Goal: Navigation & Orientation: Understand site structure

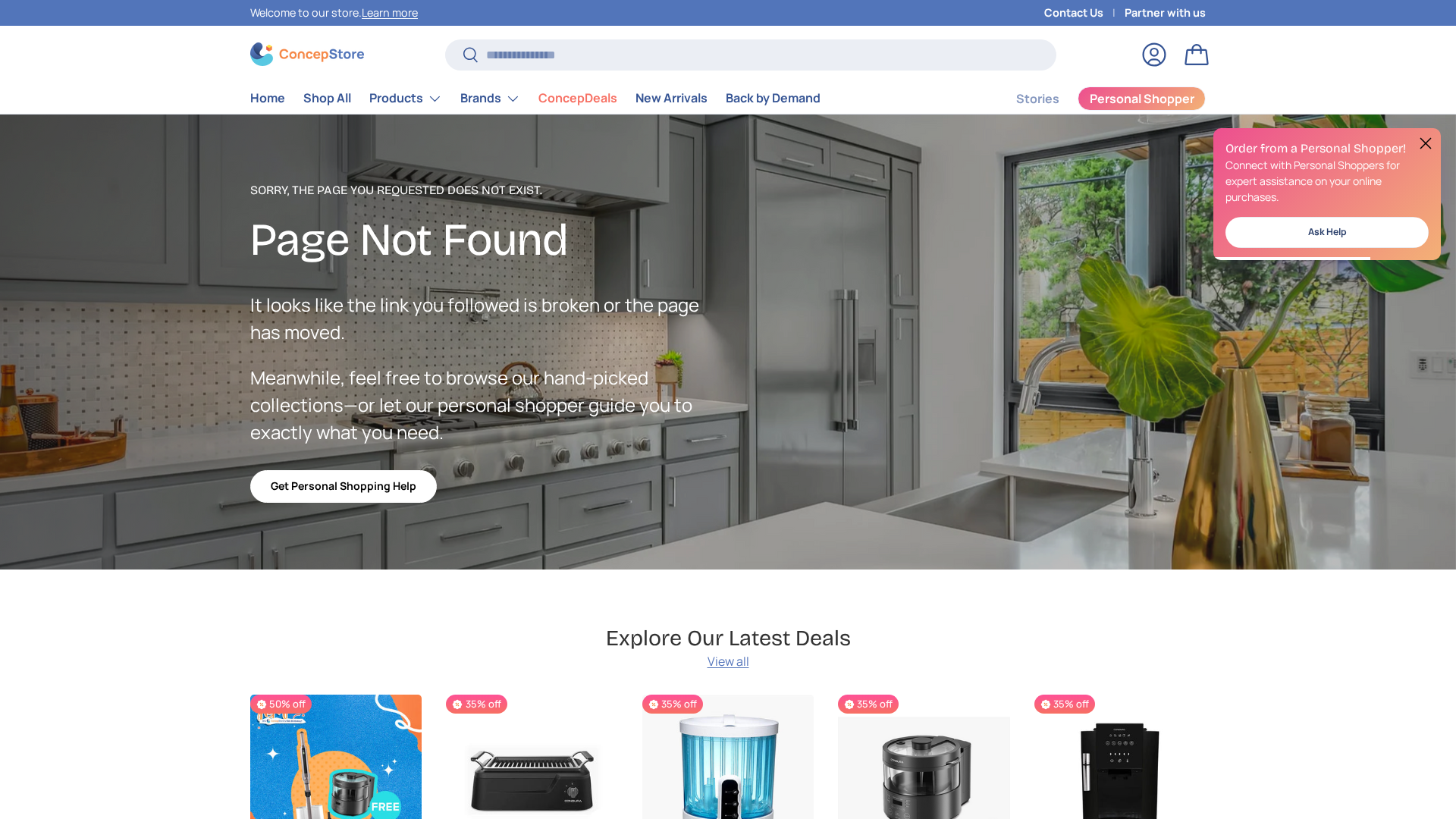
scroll to position [2709, 6200]
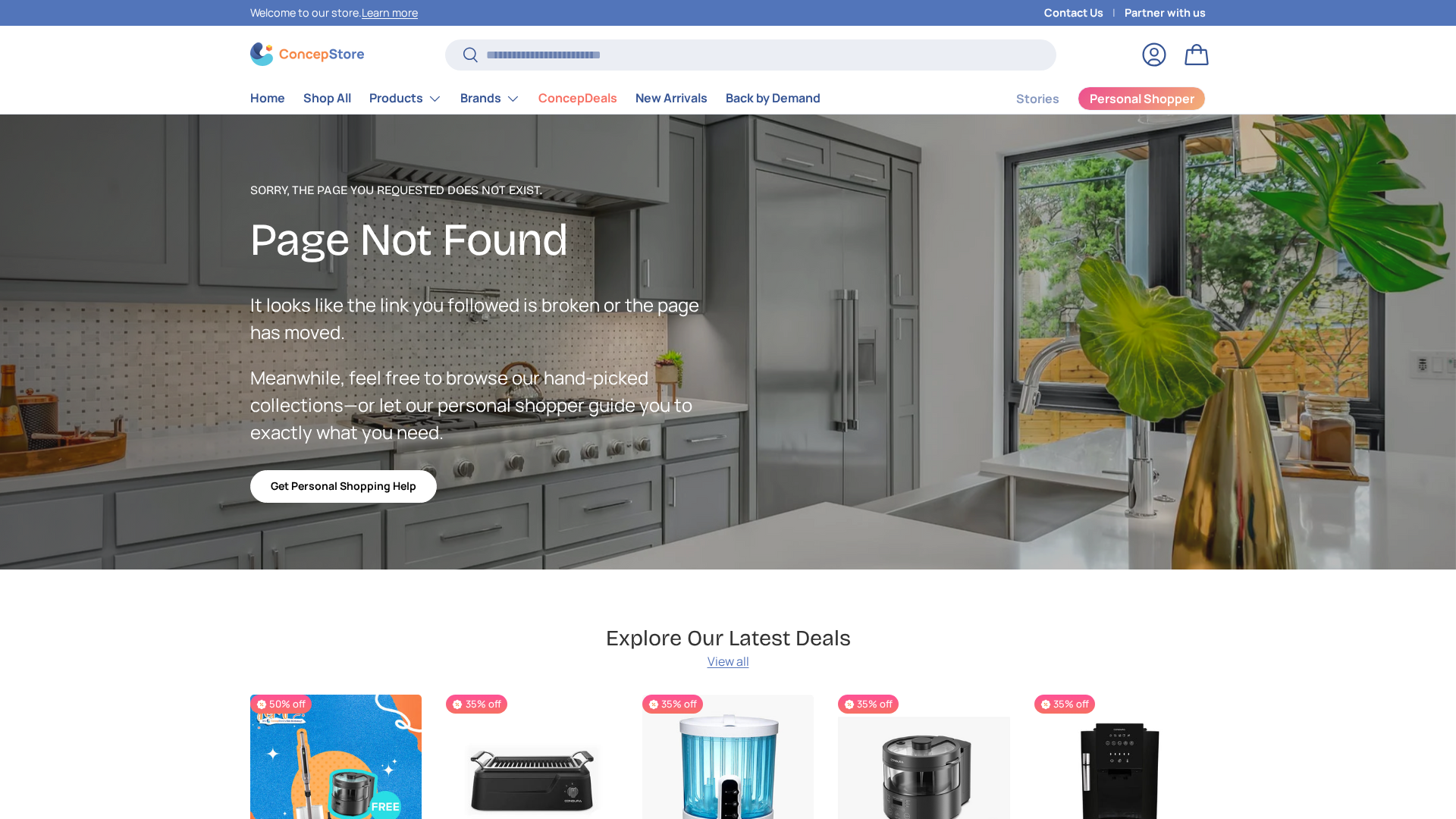
scroll to position [2709, 6200]
